Goal: Task Accomplishment & Management: Manage account settings

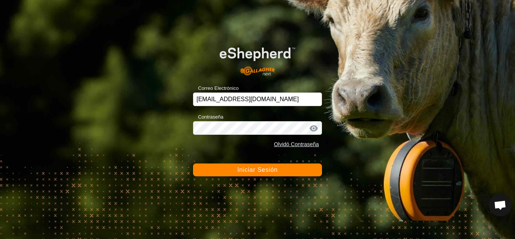
click at [244, 163] on form "Correo Electrónico [EMAIL_ADDRESS][DOMAIN_NAME] Contraseña Olvidó Contraseña In…" at bounding box center [257, 107] width 129 height 140
click at [243, 168] on span "Iniciar Sesión" at bounding box center [257, 169] width 40 height 6
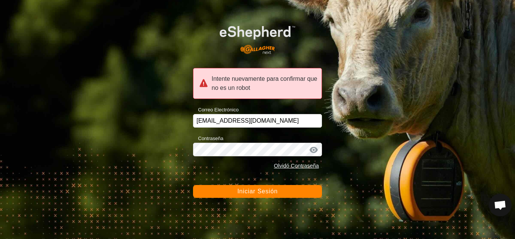
click at [248, 192] on span "Iniciar Sesión" at bounding box center [257, 191] width 40 height 6
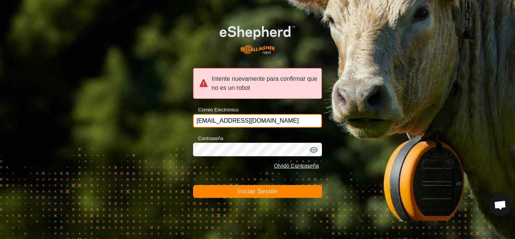
click at [260, 118] on input "[EMAIL_ADDRESS][DOMAIN_NAME]" at bounding box center [257, 121] width 129 height 14
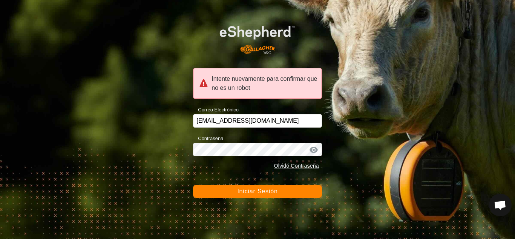
click at [215, 157] on div "Contraseña Olvidó Contraseña" at bounding box center [257, 154] width 129 height 40
click at [276, 193] on span "Iniciar Sesión" at bounding box center [257, 191] width 40 height 6
click at [313, 149] on div at bounding box center [313, 150] width 11 height 8
click at [271, 186] on button "Iniciar Sesión" at bounding box center [257, 191] width 129 height 13
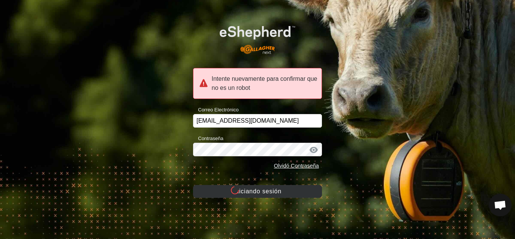
click at [266, 191] on button "Iniciando sesión" at bounding box center [257, 191] width 129 height 13
